Goal: Navigation & Orientation: Find specific page/section

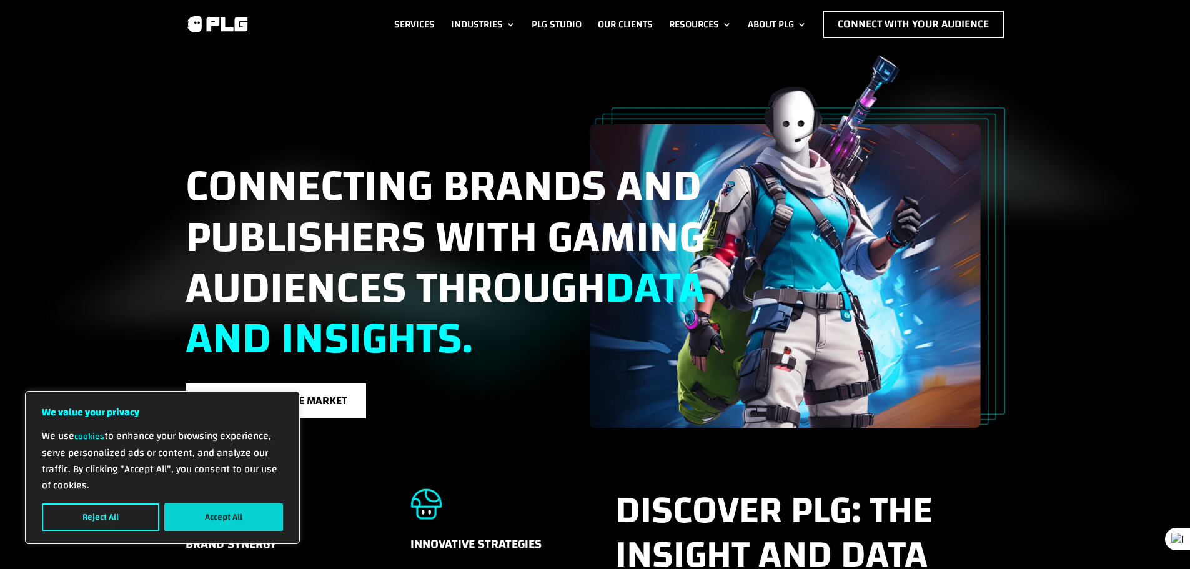
click at [260, 522] on button "Accept All" at bounding box center [223, 517] width 119 height 27
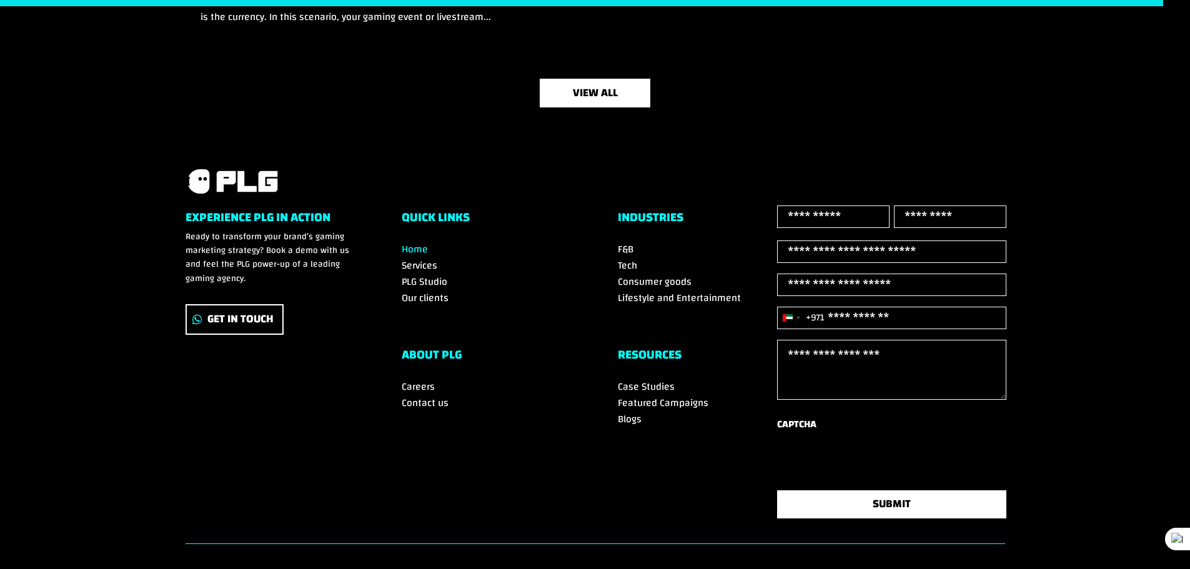
scroll to position [4236, 0]
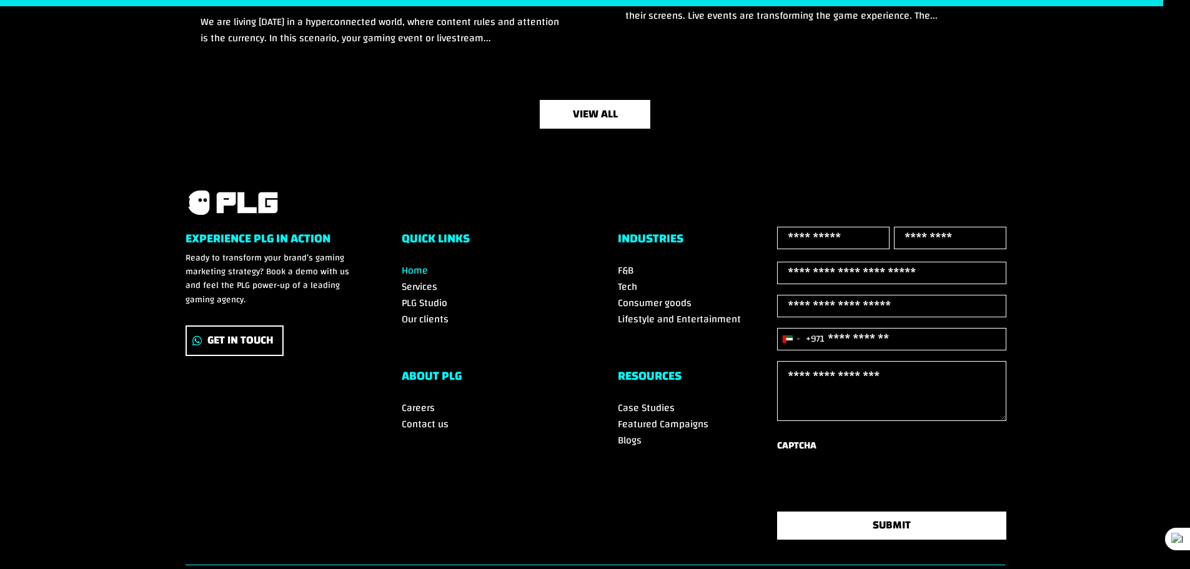
click at [417, 281] on span "Services" at bounding box center [420, 286] width 36 height 19
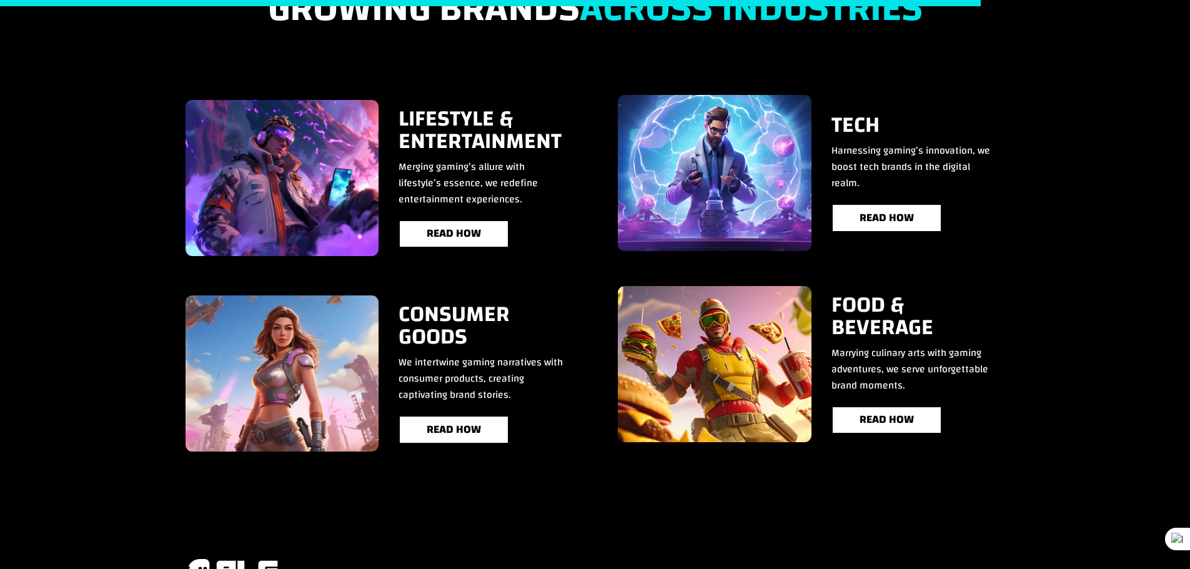
scroll to position [2198, 0]
